Goal: Communication & Community: Answer question/provide support

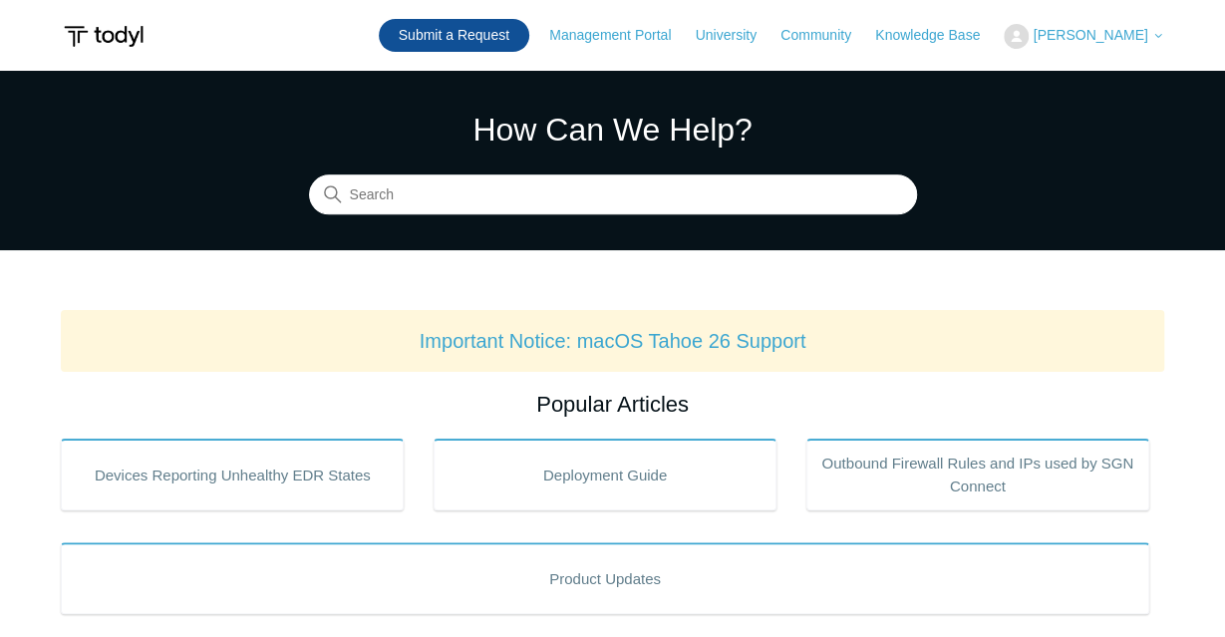
click at [509, 30] on link "Submit a Request" at bounding box center [454, 35] width 151 height 33
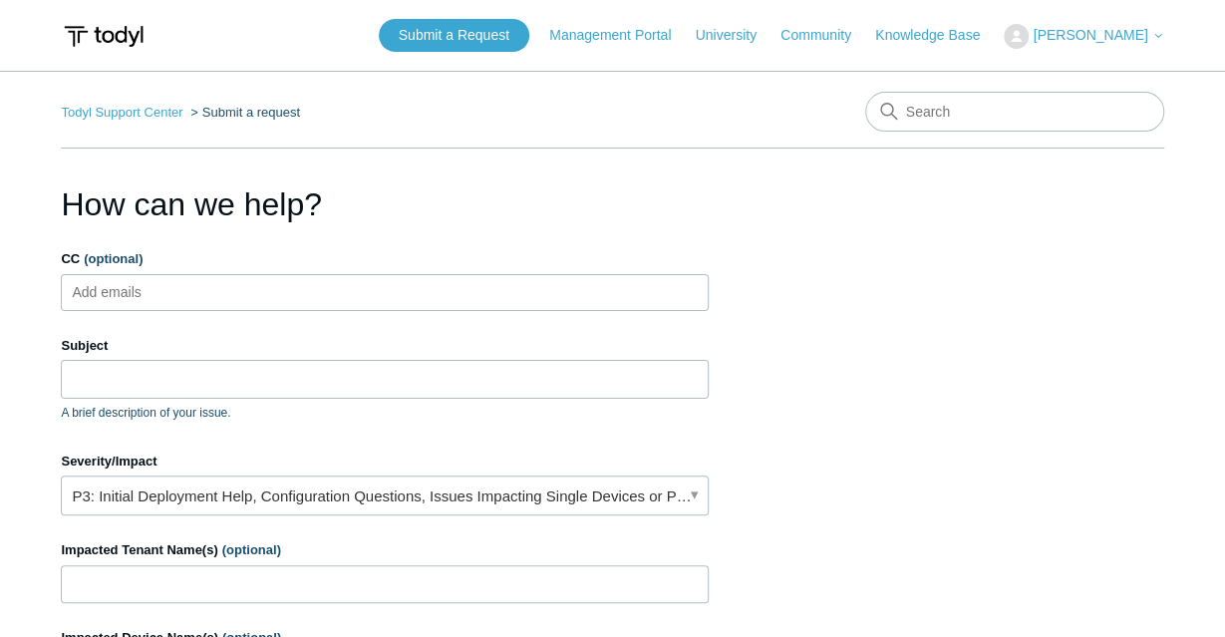
click at [527, 286] on ul "Add emails" at bounding box center [385, 292] width 648 height 37
type input "[EMAIL_ADDRESS][DOMAIN_NAME]"
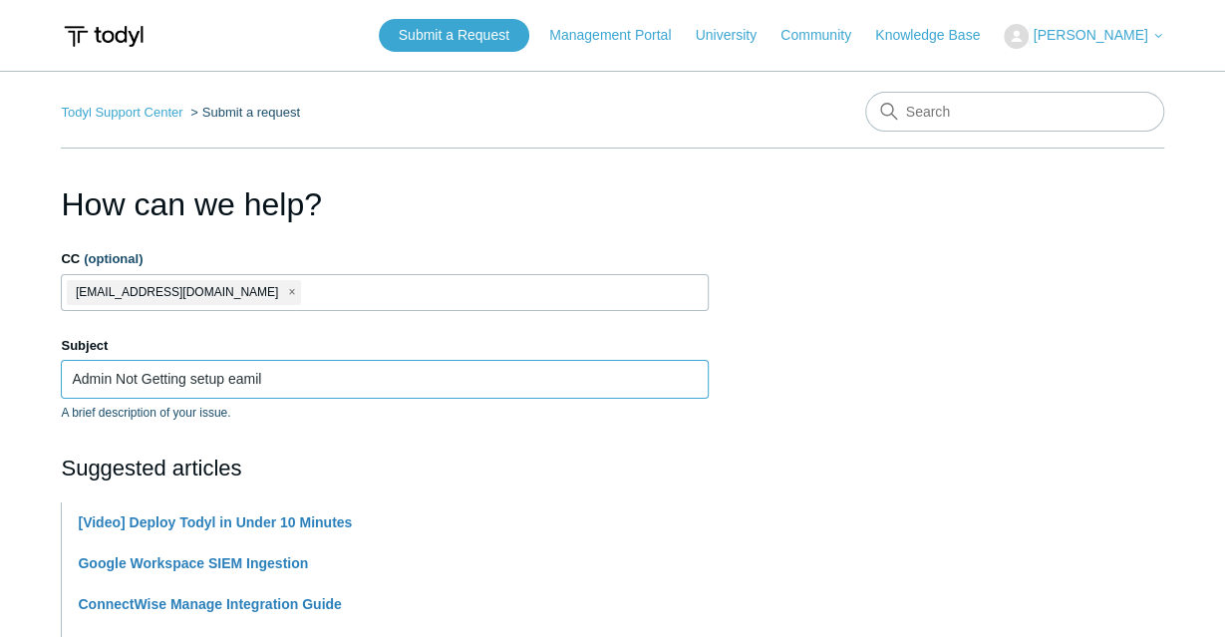
click at [472, 380] on input "Admin Not Getting setup eamil" at bounding box center [385, 379] width 648 height 38
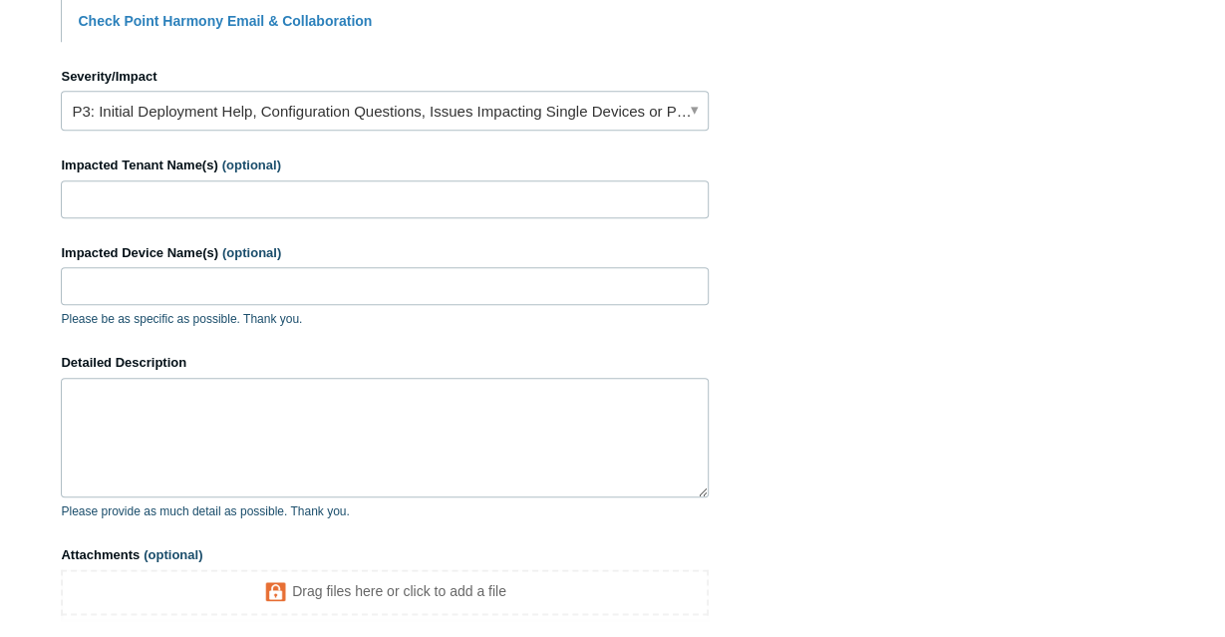
scroll to position [869, 0]
type input "Admin Not Getting setup email"
click at [284, 140] on form "CC (optional) skutty@avajen.com Subject Admin Not Getting setup email A brief d…" at bounding box center [385, 34] width 648 height 1309
click at [266, 120] on link "P3: Initial Deployment Help, Configuration Questions, Issues Impacting Single D…" at bounding box center [385, 111] width 648 height 40
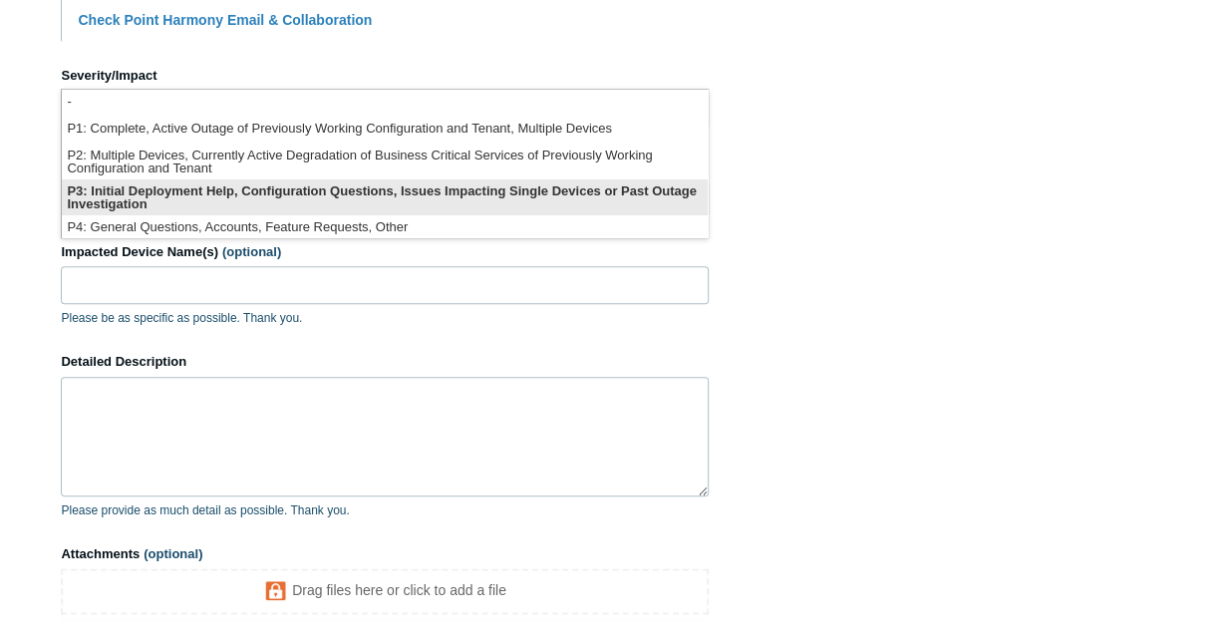
click at [204, 196] on li "P3: Initial Deployment Help, Configuration Questions, Issues Impacting Single D…" at bounding box center [385, 198] width 646 height 36
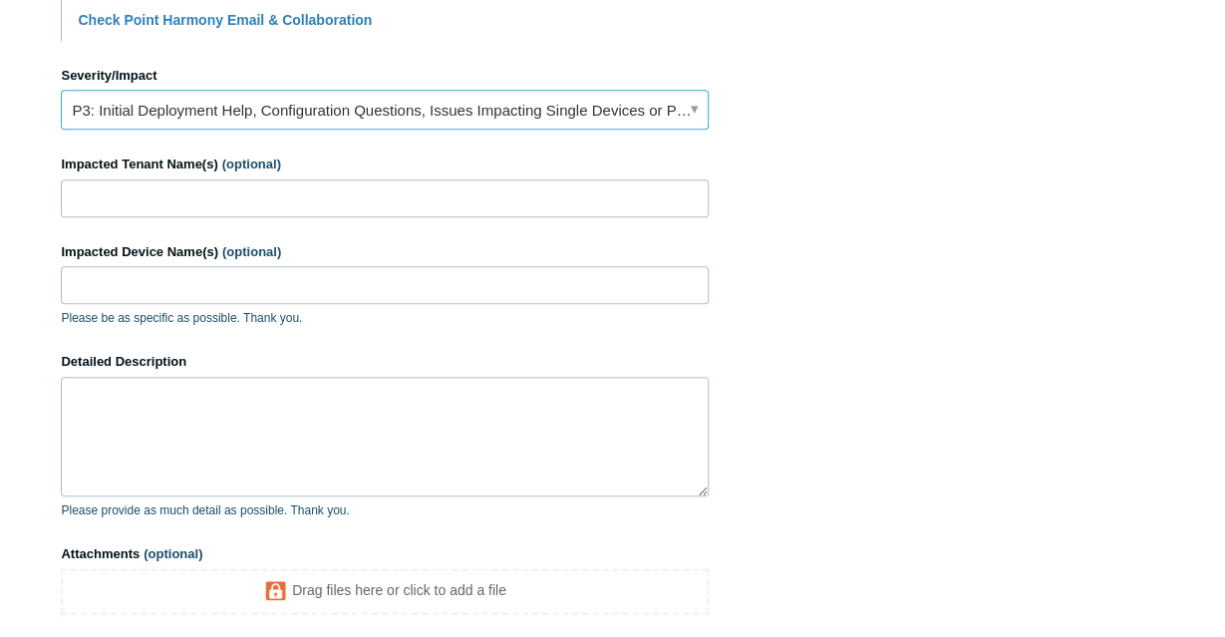
click at [180, 98] on link "P3: Initial Deployment Help, Configuration Questions, Issues Impacting Single D…" at bounding box center [385, 111] width 648 height 40
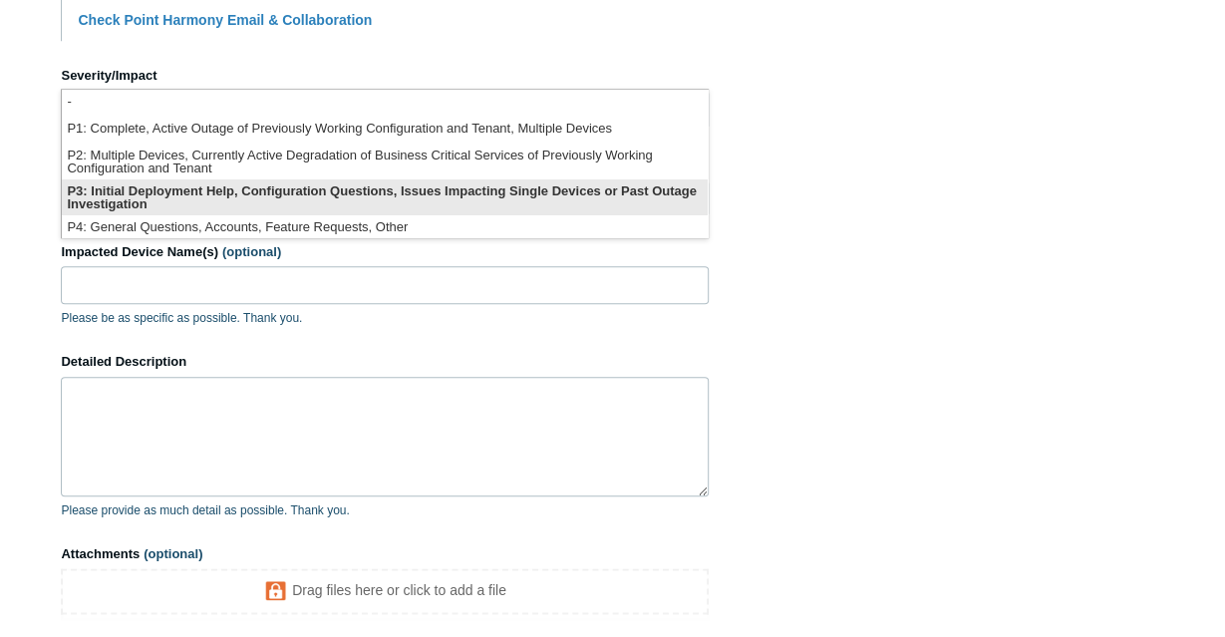
click at [175, 202] on li "P3: Initial Deployment Help, Configuration Questions, Issues Impacting Single D…" at bounding box center [385, 198] width 646 height 36
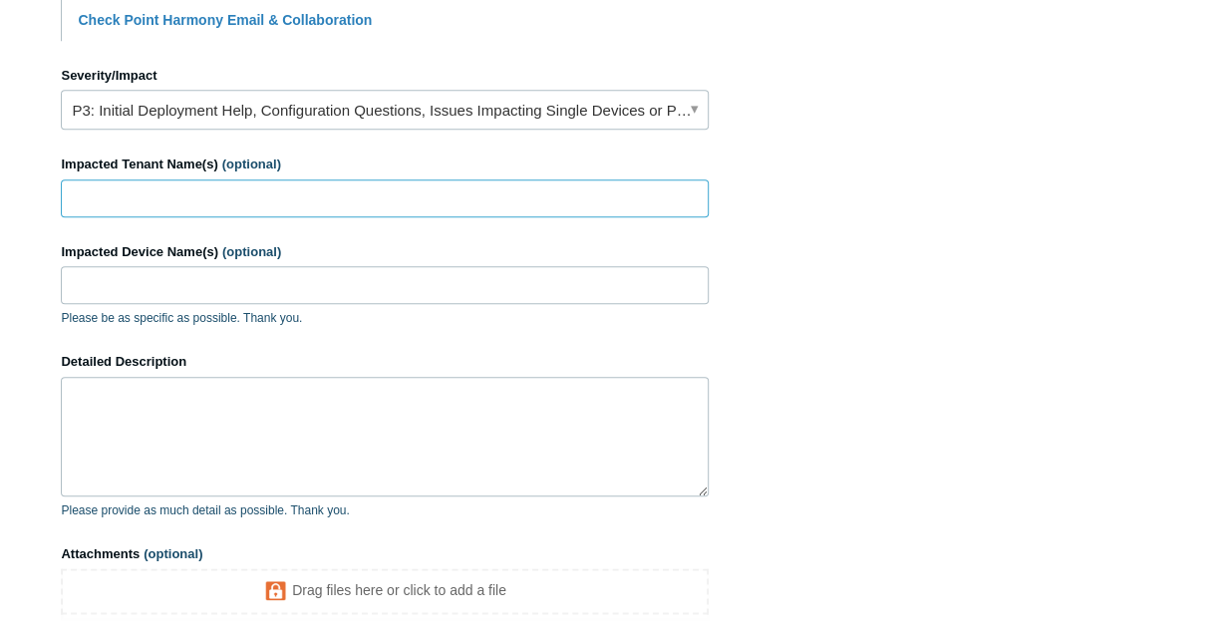
click at [172, 191] on input "Impacted Tenant Name(s) (optional)" at bounding box center [385, 199] width 648 height 38
type input "AVAJEN"
click at [149, 273] on input "Impacted Device Name(s) (optional)" at bounding box center [385, 286] width 648 height 38
click at [178, 412] on textarea "Detailed Description" at bounding box center [385, 438] width 648 height 120
paste textarea "[EMAIL_ADDRESS][DOMAIN_NAME]"
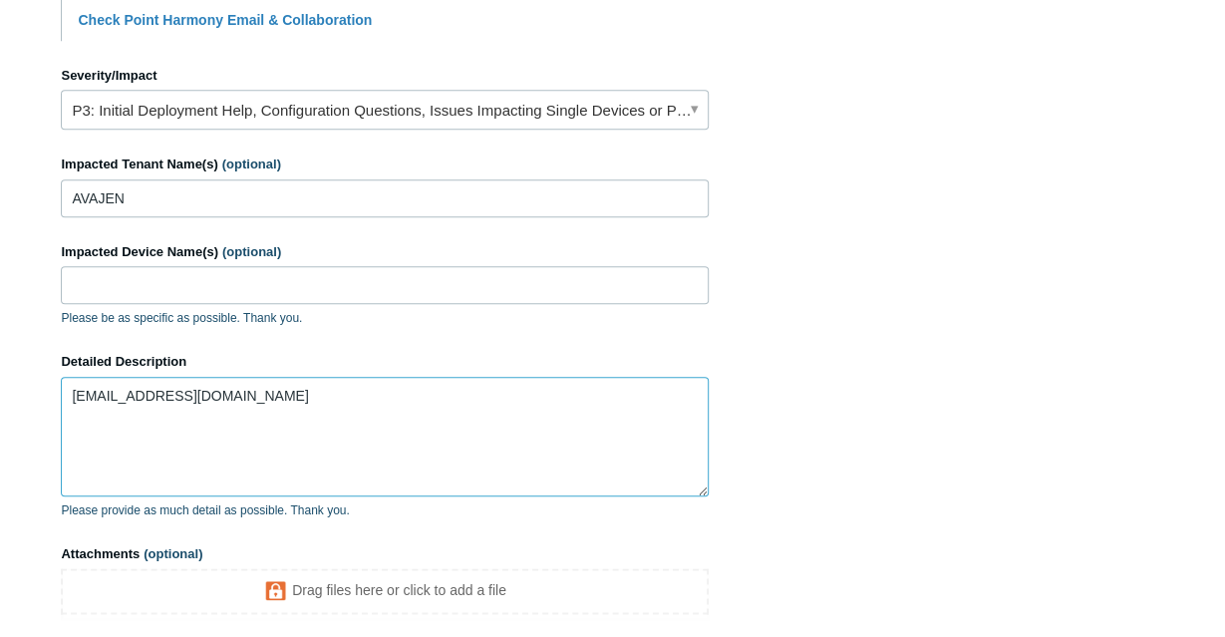
click at [63, 391] on textarea "[EMAIL_ADDRESS][DOMAIN_NAME]" at bounding box center [385, 438] width 648 height 120
click at [236, 432] on textarea "[EMAIL_ADDRESS][DOMAIN_NAME]" at bounding box center [385, 438] width 648 height 120
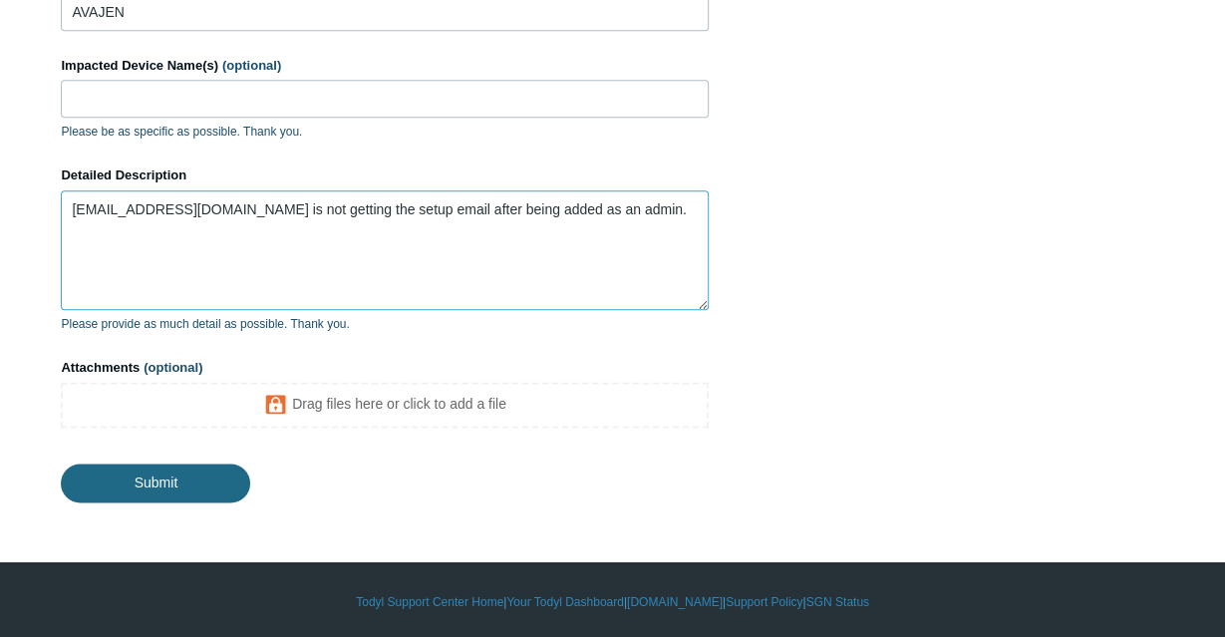
type textarea "skutty@avajen.com is not getting the setup email after being added as an admin."
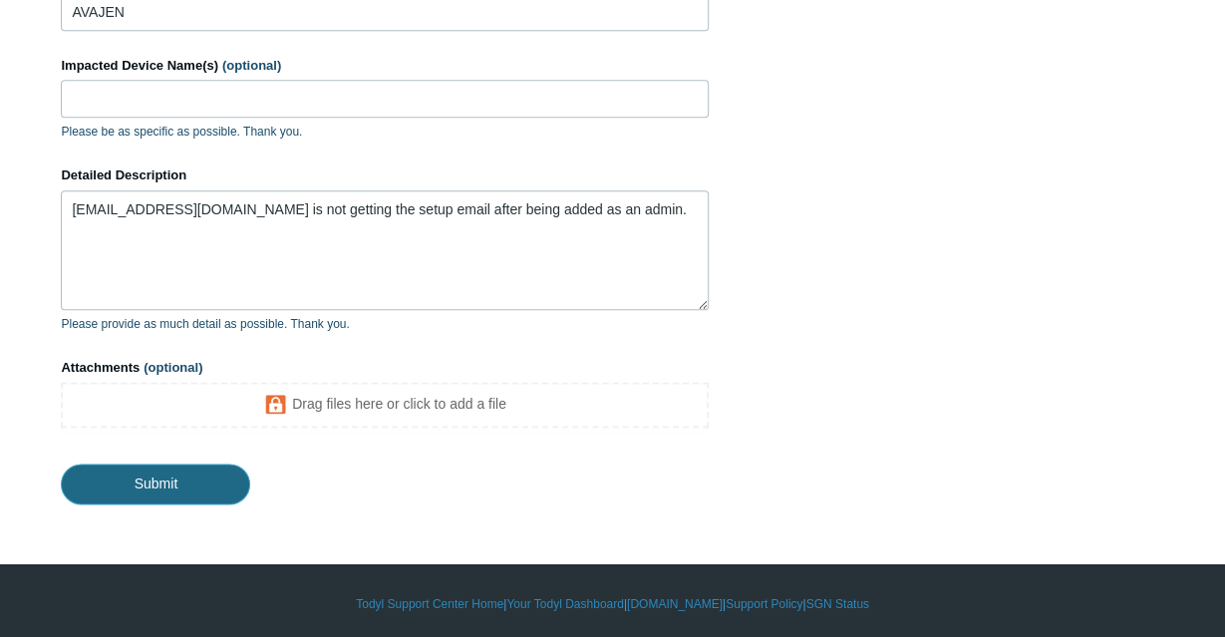
click at [175, 470] on input "Submit" at bounding box center [155, 484] width 189 height 40
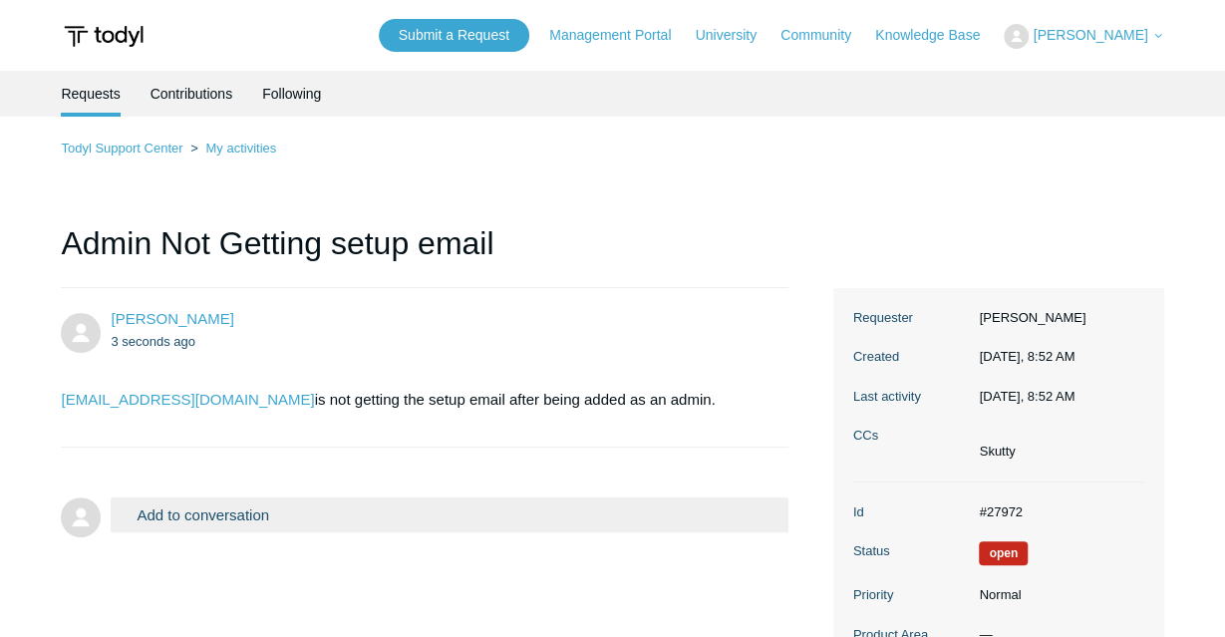
click at [437, 188] on div "Todyl Support Center My activities Admin Not Getting setup email [PERSON_NAME] …" at bounding box center [612, 528] width 1103 height 782
click at [476, 101] on ul "Requests Contributions Following" at bounding box center [612, 94] width 1103 height 46
click at [288, 517] on button "Add to conversation" at bounding box center [450, 515] width 678 height 35
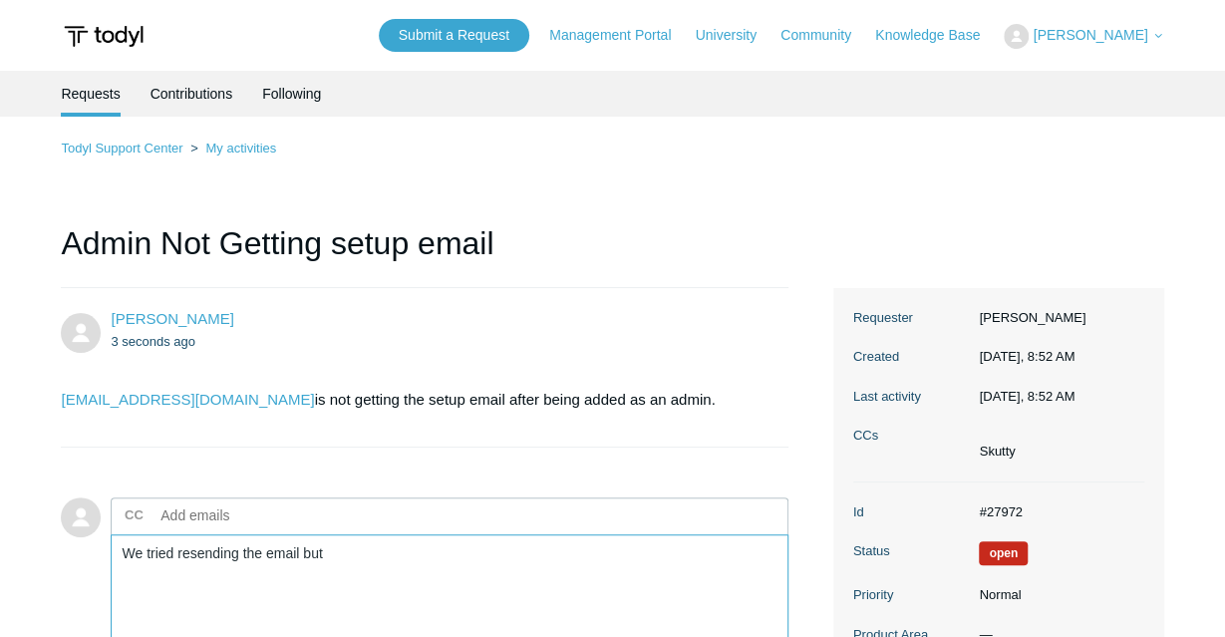
click at [238, 555] on textarea "We tried resending the email but" at bounding box center [450, 601] width 678 height 135
click at [365, 551] on textarea "We tried resending the email but" at bounding box center [450, 601] width 678 height 135
click at [336, 543] on textarea "We tried re-sending the email but" at bounding box center [450, 601] width 678 height 135
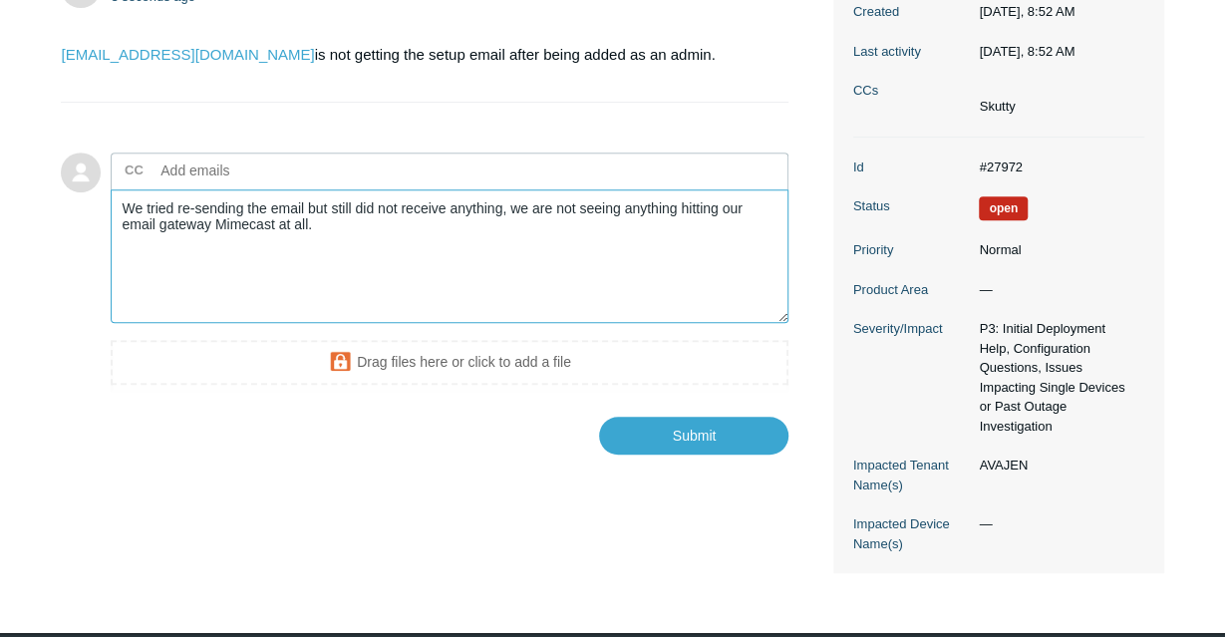
scroll to position [351, 0]
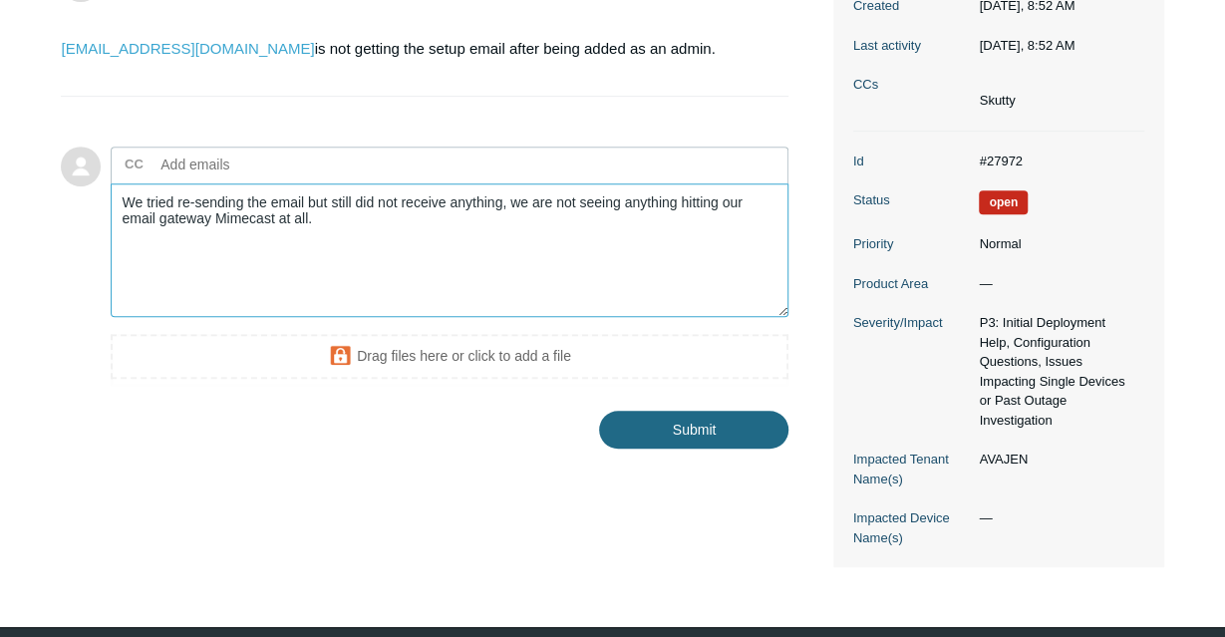
type textarea "We tried re-sending the email but still did not receive anything, we are not se…"
click at [647, 429] on input "Submit" at bounding box center [693, 431] width 189 height 40
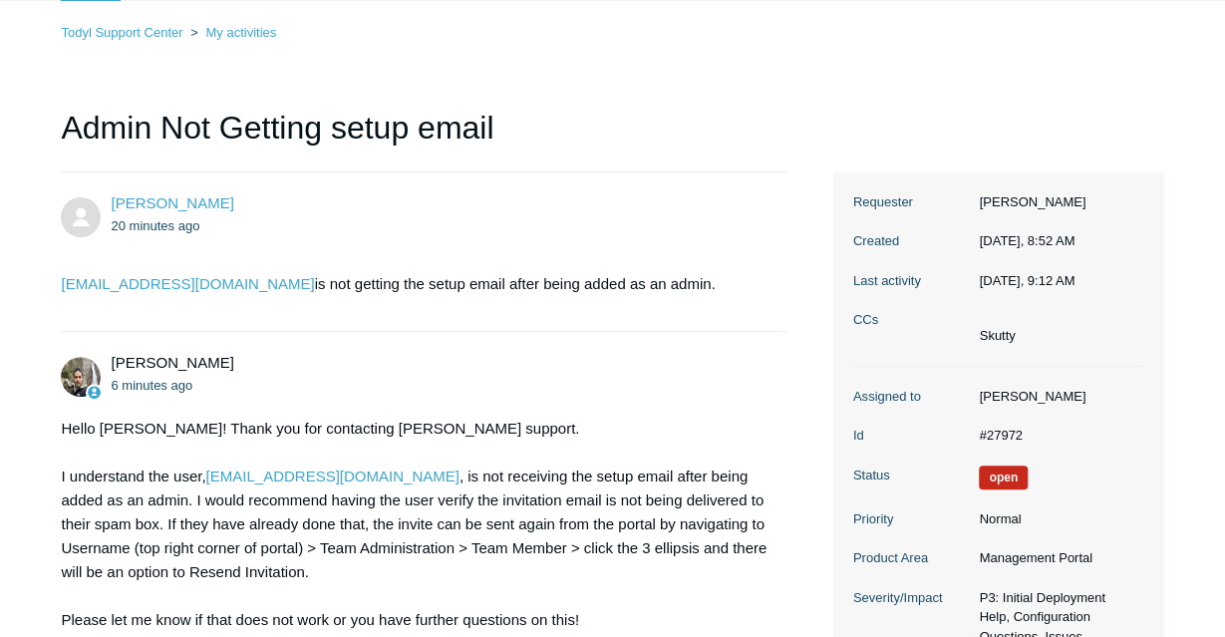
scroll to position [124, 0]
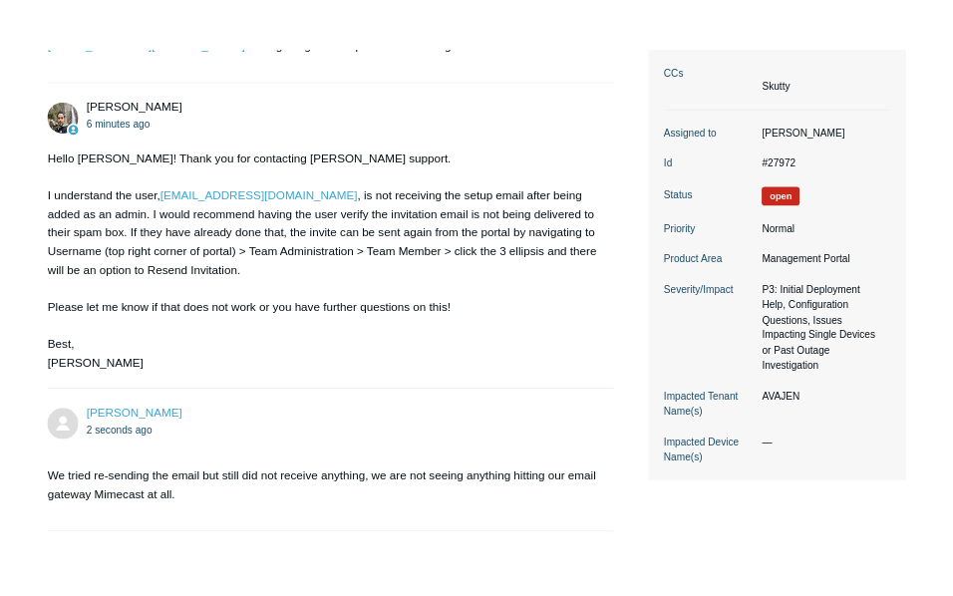
scroll to position [408, 0]
